Goal: Task Accomplishment & Management: Complete application form

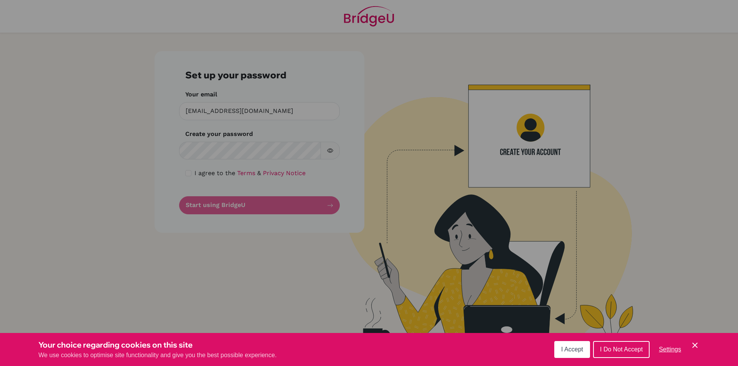
click at [578, 346] on span "I Accept" at bounding box center [572, 349] width 22 height 7
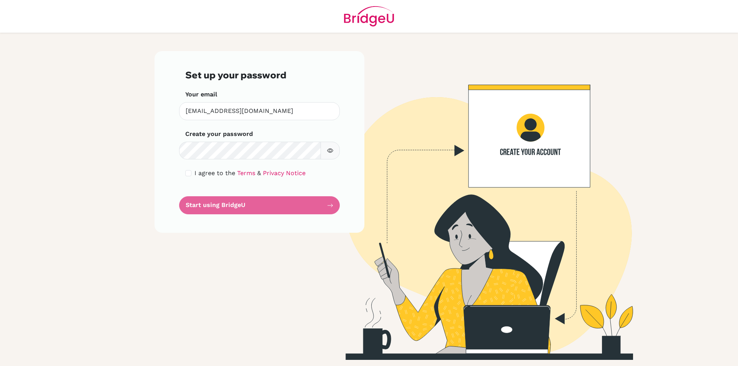
click at [196, 176] on span "I agree to the" at bounding box center [214, 172] width 41 height 7
click at [190, 171] on input "checkbox" at bounding box center [188, 173] width 6 height 6
checkbox input "true"
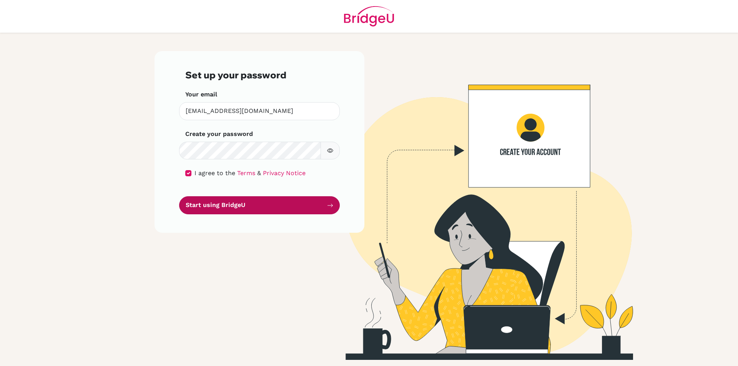
click at [234, 204] on button "Start using BridgeU" at bounding box center [259, 205] width 161 height 18
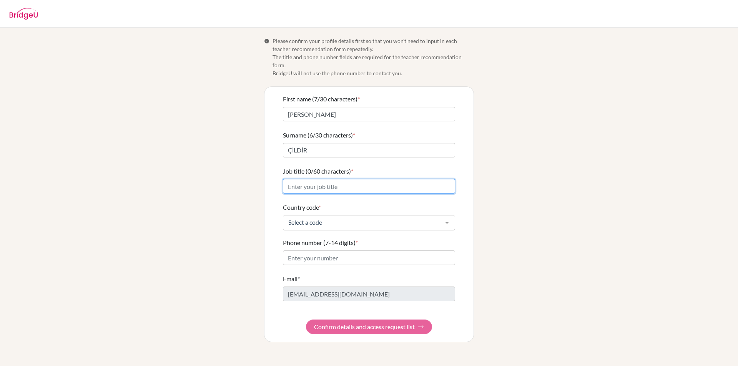
click at [406, 179] on input "Job title (0/60 characters) *" at bounding box center [369, 186] width 172 height 15
type input "Biology teacher"
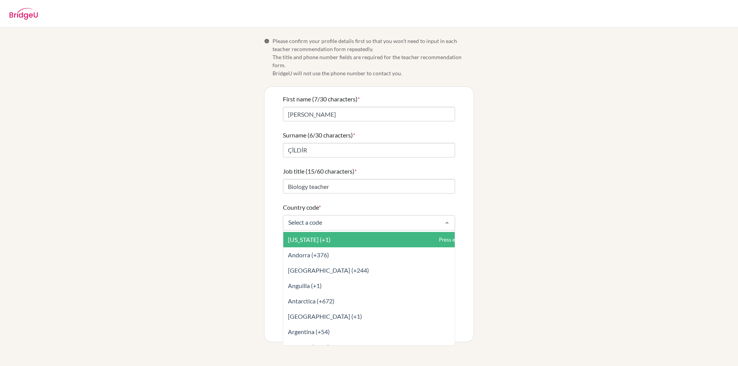
scroll to position [192, 0]
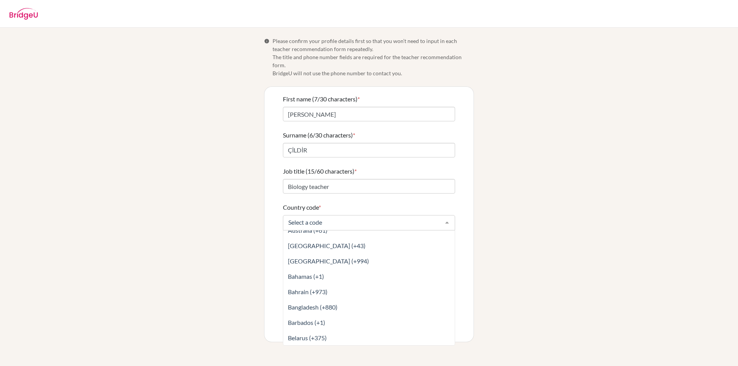
type input "t"
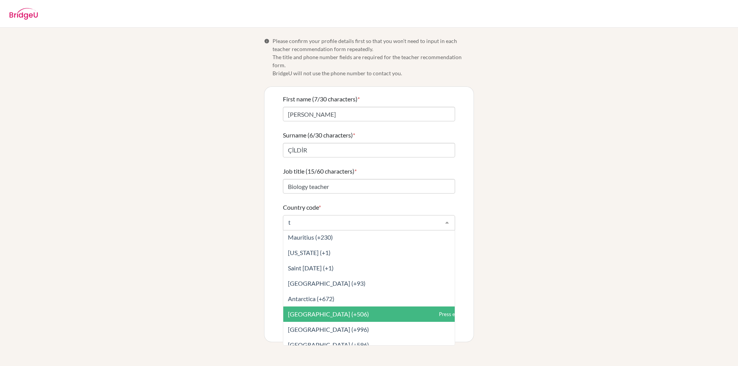
scroll to position [554, 0]
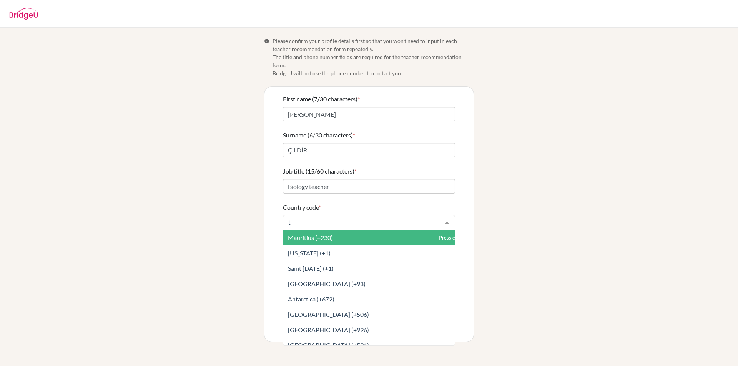
click at [353, 219] on input "t" at bounding box center [362, 223] width 153 height 8
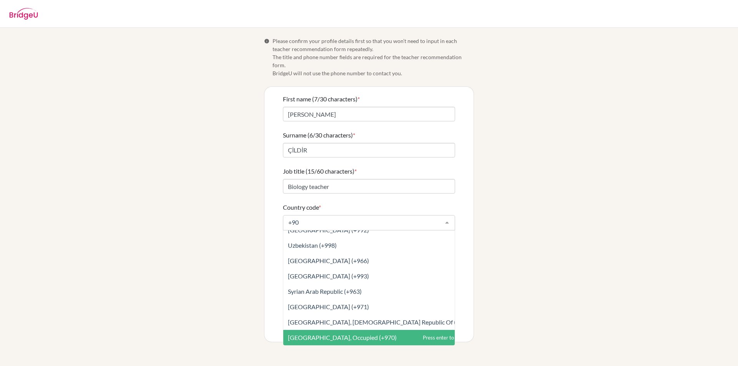
scroll to position [0, 0]
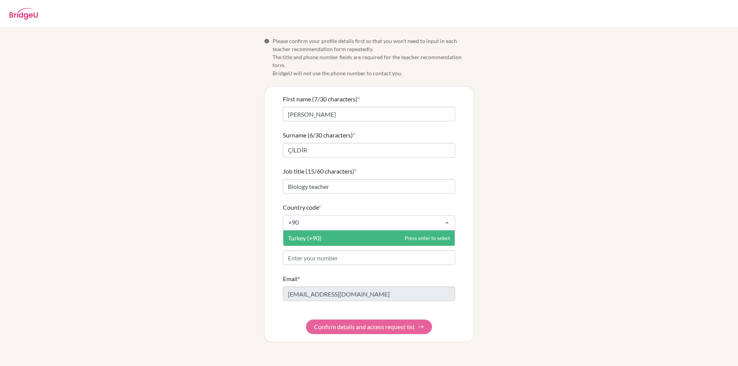
click at [345, 230] on span "Turkey (+90)" at bounding box center [368, 237] width 171 height 15
type input "+90"
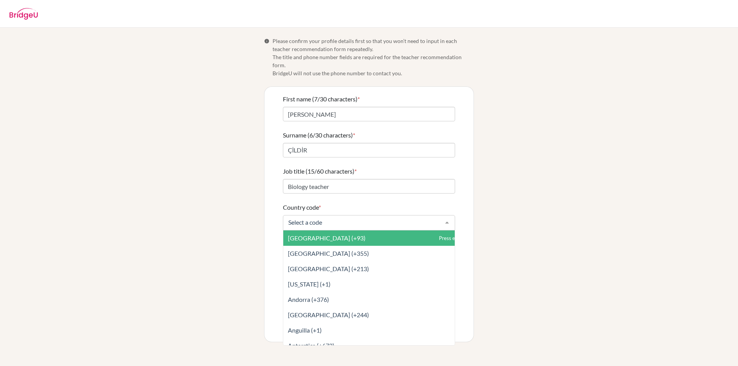
click at [356, 219] on input "Country code *" at bounding box center [362, 223] width 153 height 8
click at [350, 219] on input "Country code *" at bounding box center [362, 223] width 153 height 8
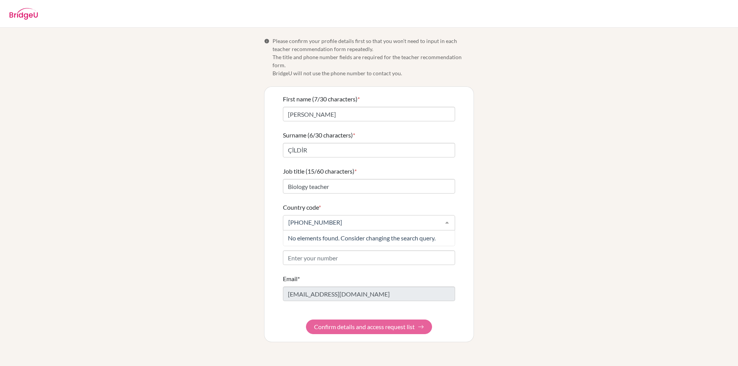
type input "[PHONE_NUMBER]"
click at [349, 249] on form "First name (7/30 characters) * [PERSON_NAME] (6/30 characters) * ÇİLDİR Job tit…" at bounding box center [369, 214] width 172 height 240
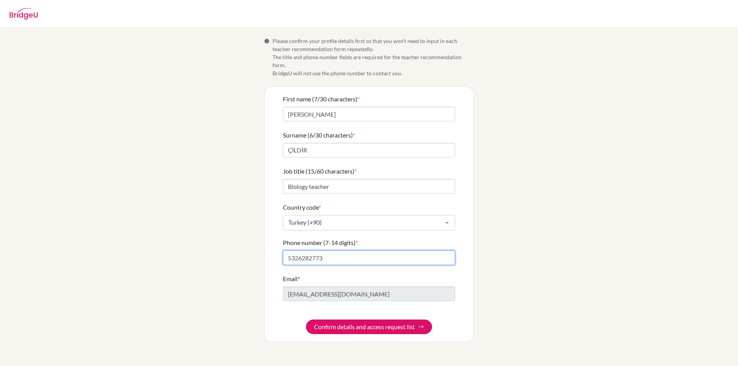
type input "5326282773"
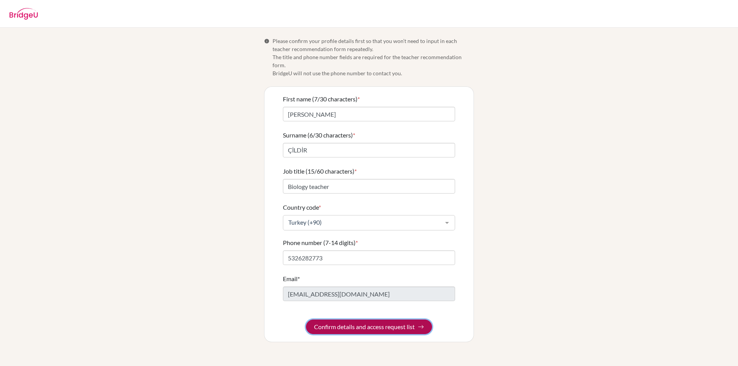
click at [399, 322] on button "Confirm details and access request list" at bounding box center [369, 327] width 126 height 15
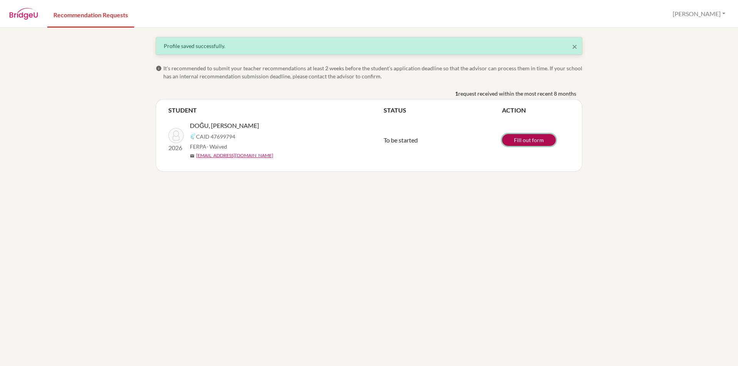
click at [524, 139] on link "Fill out form" at bounding box center [529, 140] width 54 height 12
click at [723, 12] on button "[PERSON_NAME]" at bounding box center [699, 14] width 60 height 15
click at [699, 53] on button "Log out" at bounding box center [678, 50] width 61 height 12
